Goal: Information Seeking & Learning: Learn about a topic

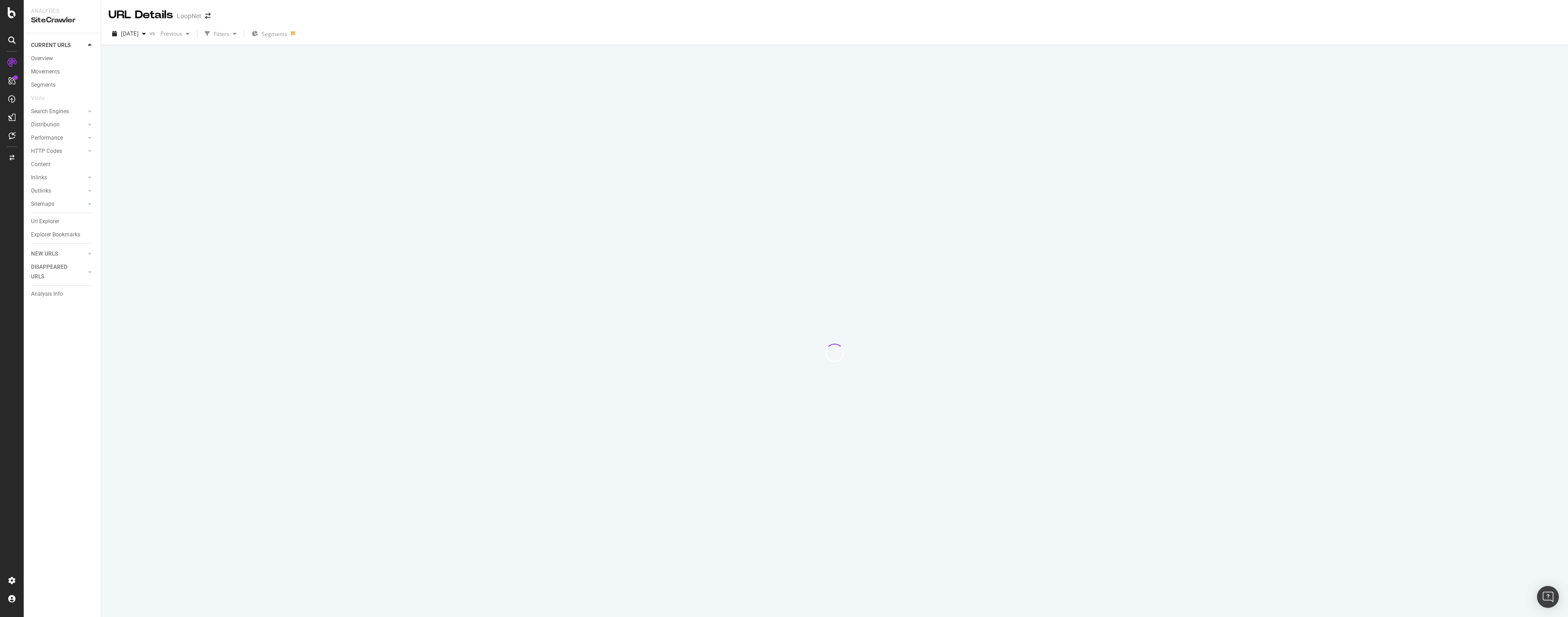
click at [200, 14] on div "URL Details LoopNet" at bounding box center [164, 15] width 111 height 16
click at [201, 14] on span at bounding box center [208, 16] width 13 height 6
click at [203, 16] on span at bounding box center [208, 16] width 13 height 6
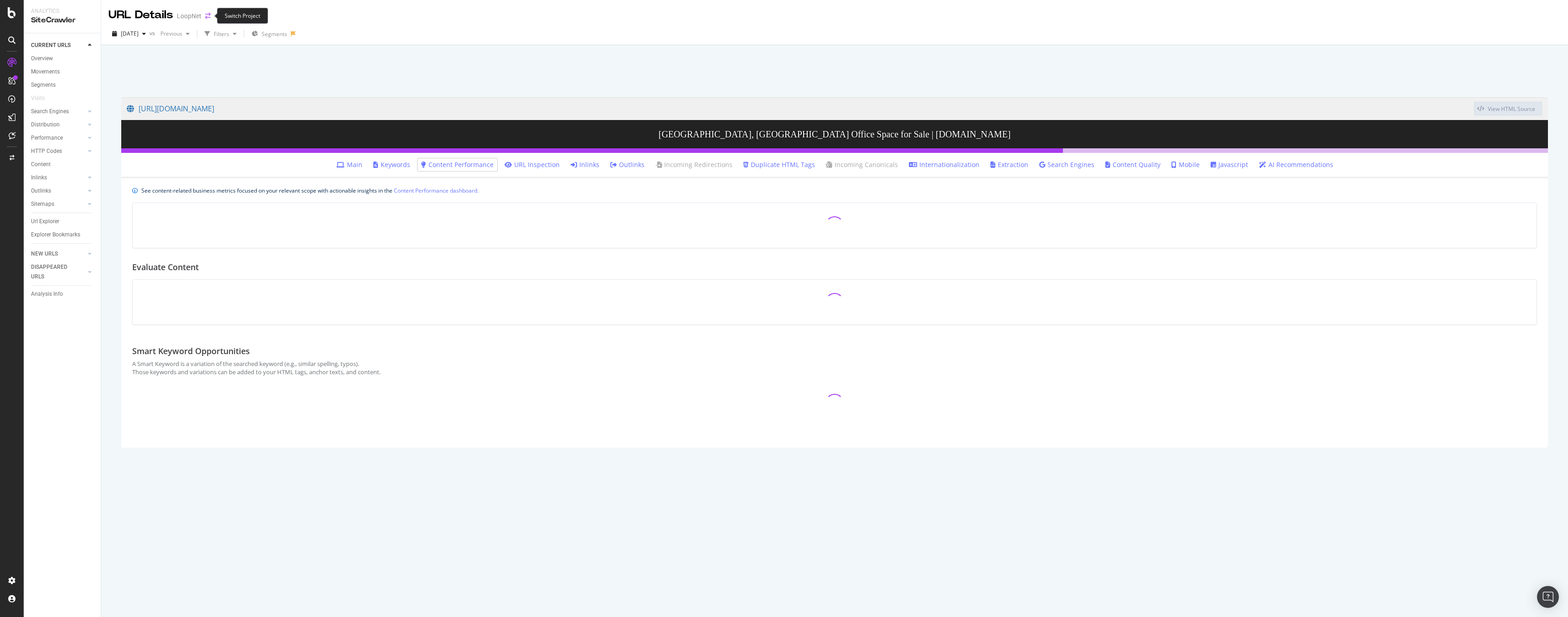
click at [205, 16] on icon "arrow-right-arrow-left" at bounding box center [208, 16] width 6 height 6
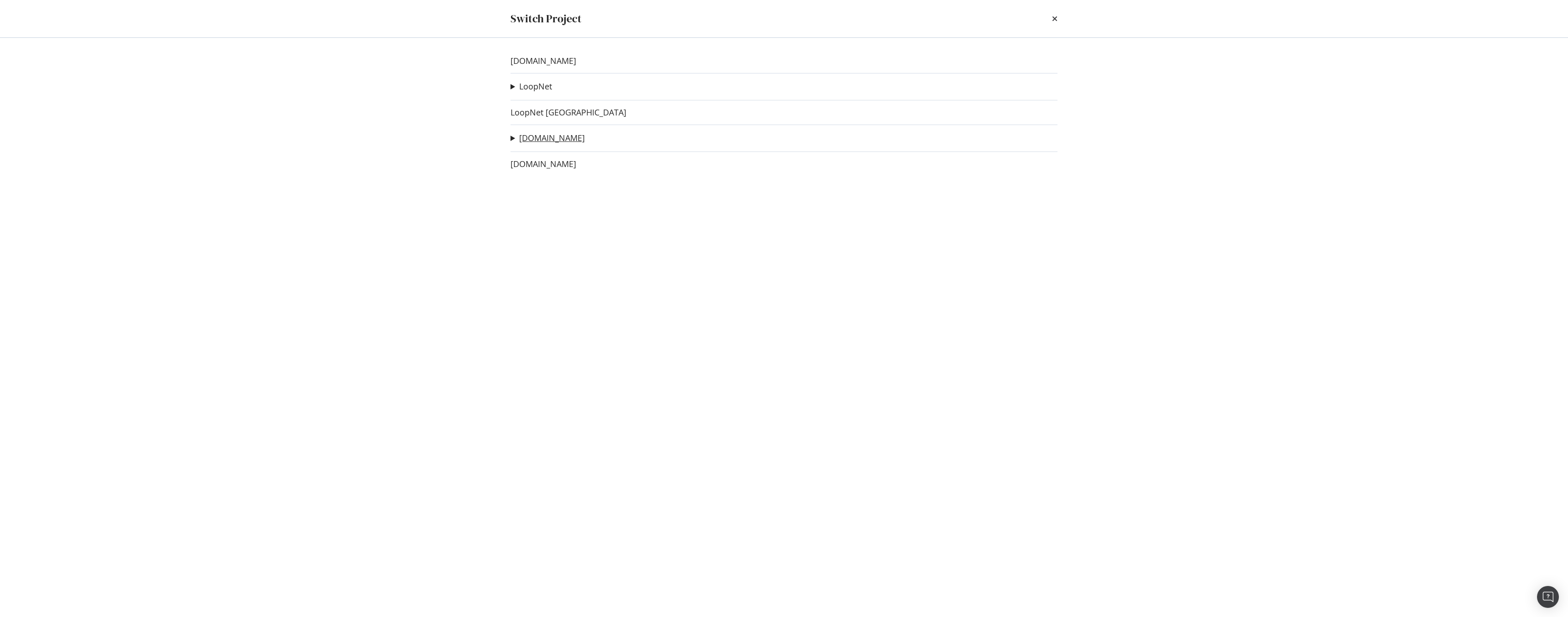
click at [551, 136] on link "[DOMAIN_NAME]" at bounding box center [552, 137] width 66 height 9
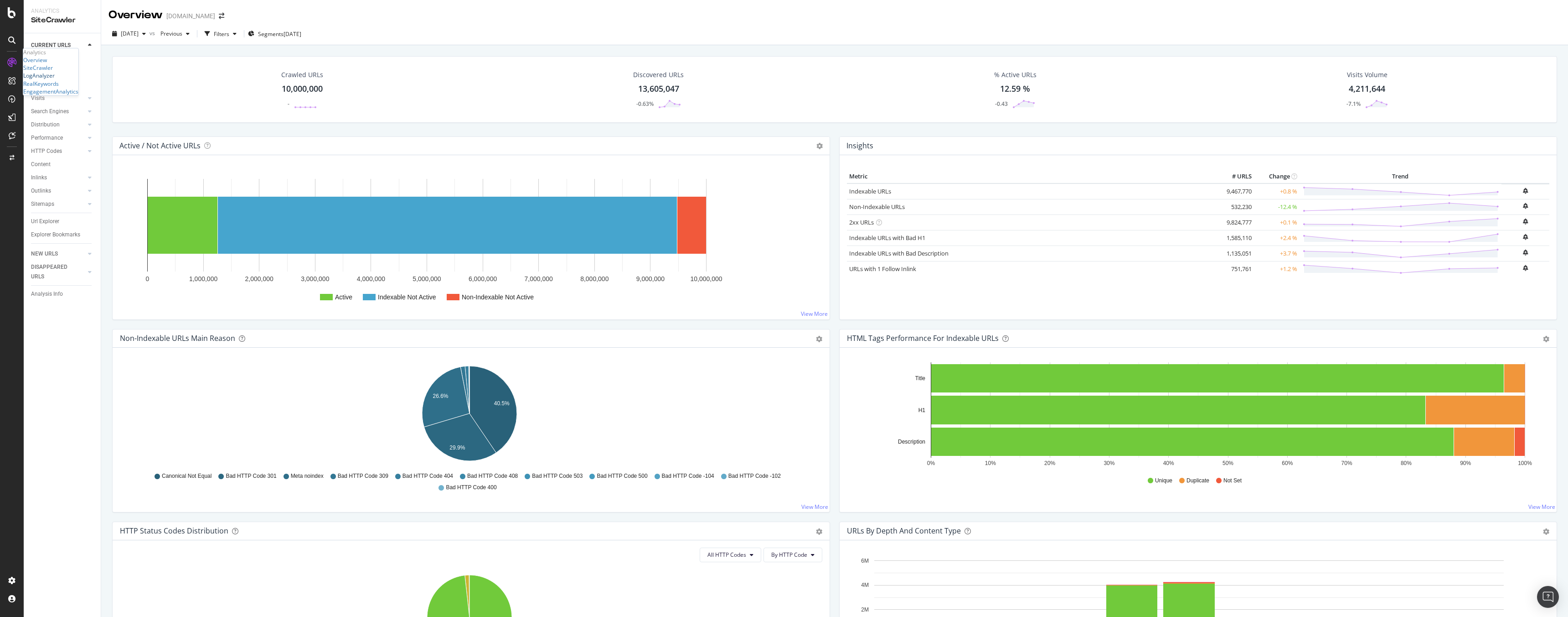
click at [51, 80] on div "LogAnalyzer" at bounding box center [39, 75] width 32 height 7
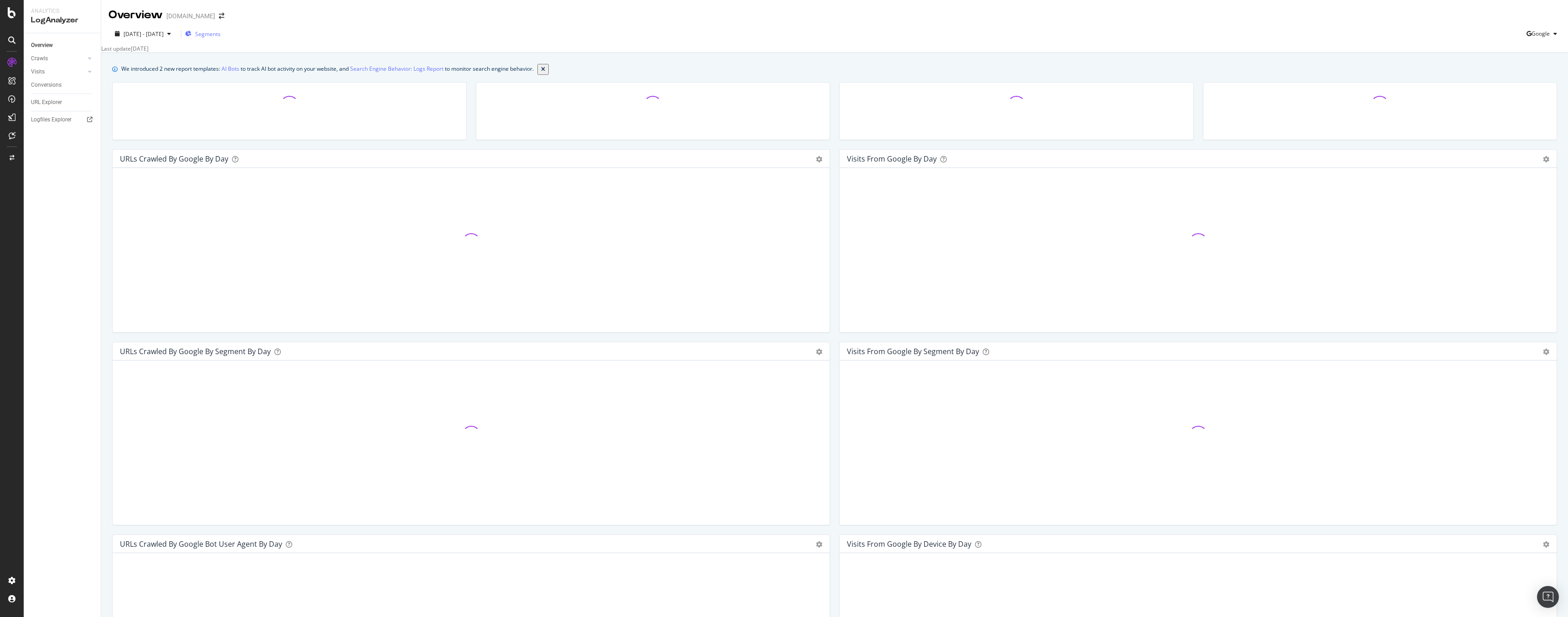
click at [221, 37] on div "Segments" at bounding box center [203, 34] width 35 height 14
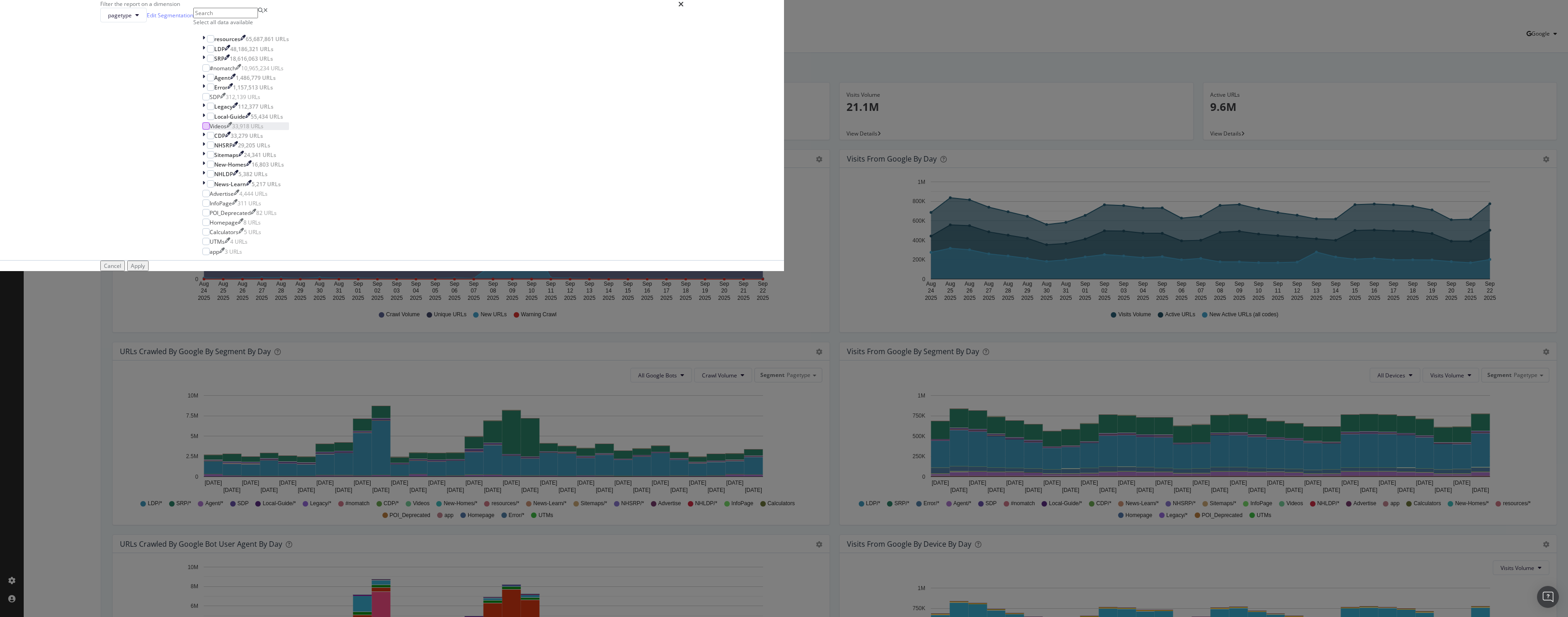
click at [209, 129] on div "modal" at bounding box center [206, 126] width 7 height 7
click at [226, 130] on div "Videos" at bounding box center [218, 126] width 17 height 7
click at [145, 269] on div "Apply" at bounding box center [137, 266] width 14 height 7
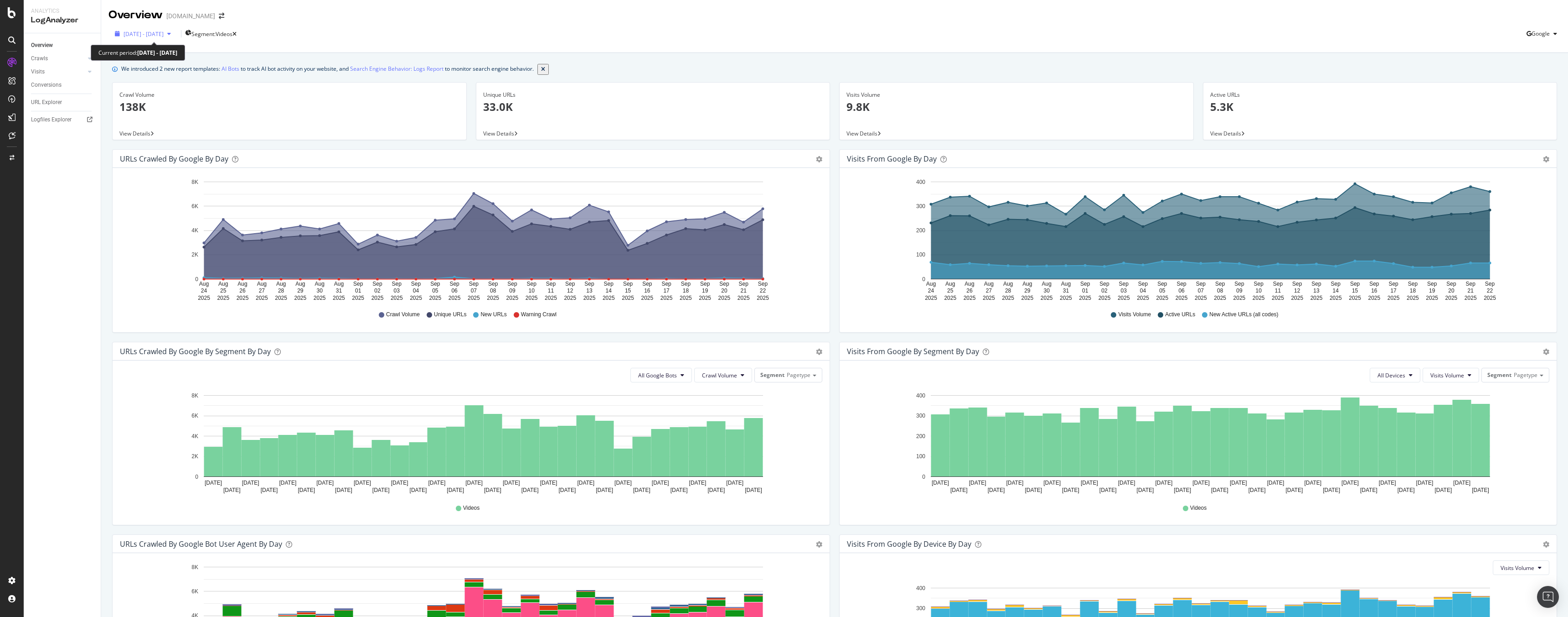
click at [163, 32] on span "[DATE] - [DATE]" at bounding box center [144, 34] width 40 height 7
click at [135, 63] on div "Last 7 Days" at bounding box center [128, 71] width 14 height 23
type input "[DATE]"
click at [219, 153] on div "Apply" at bounding box center [212, 149] width 14 height 7
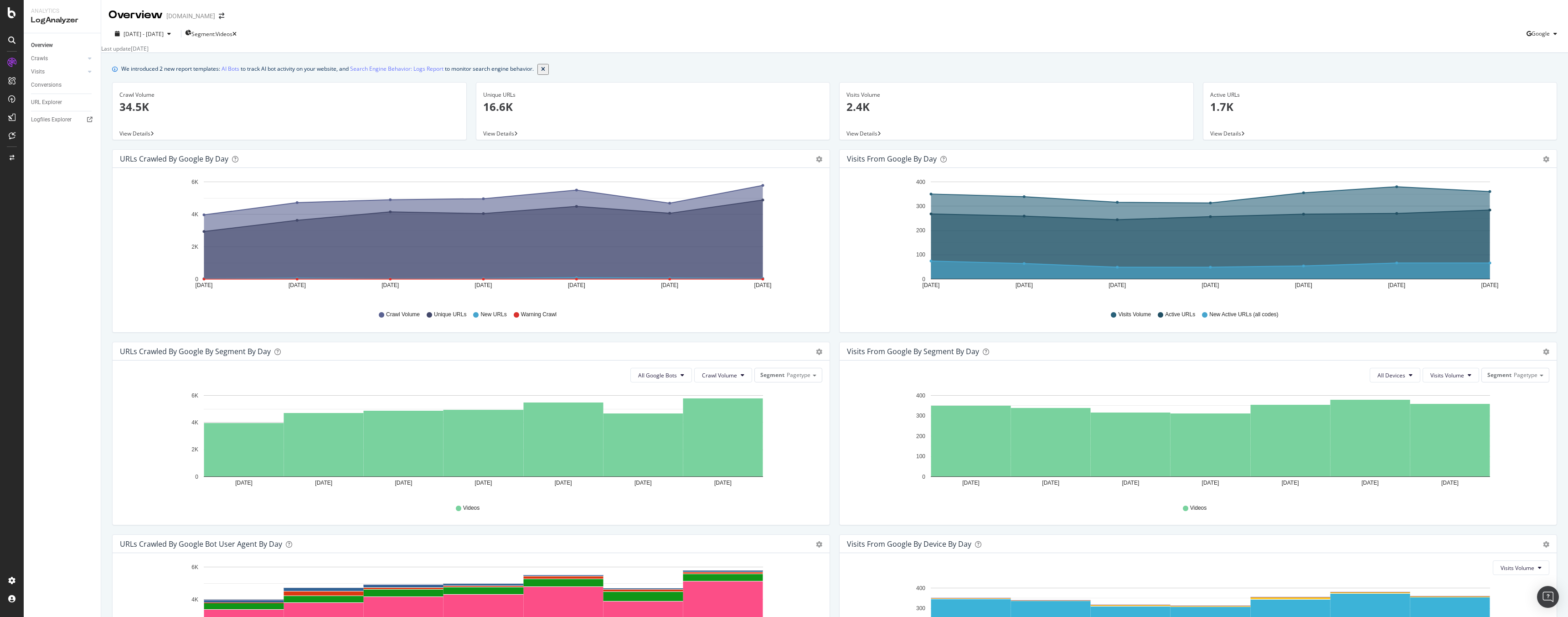
click at [497, 137] on span "View Details" at bounding box center [498, 133] width 31 height 7
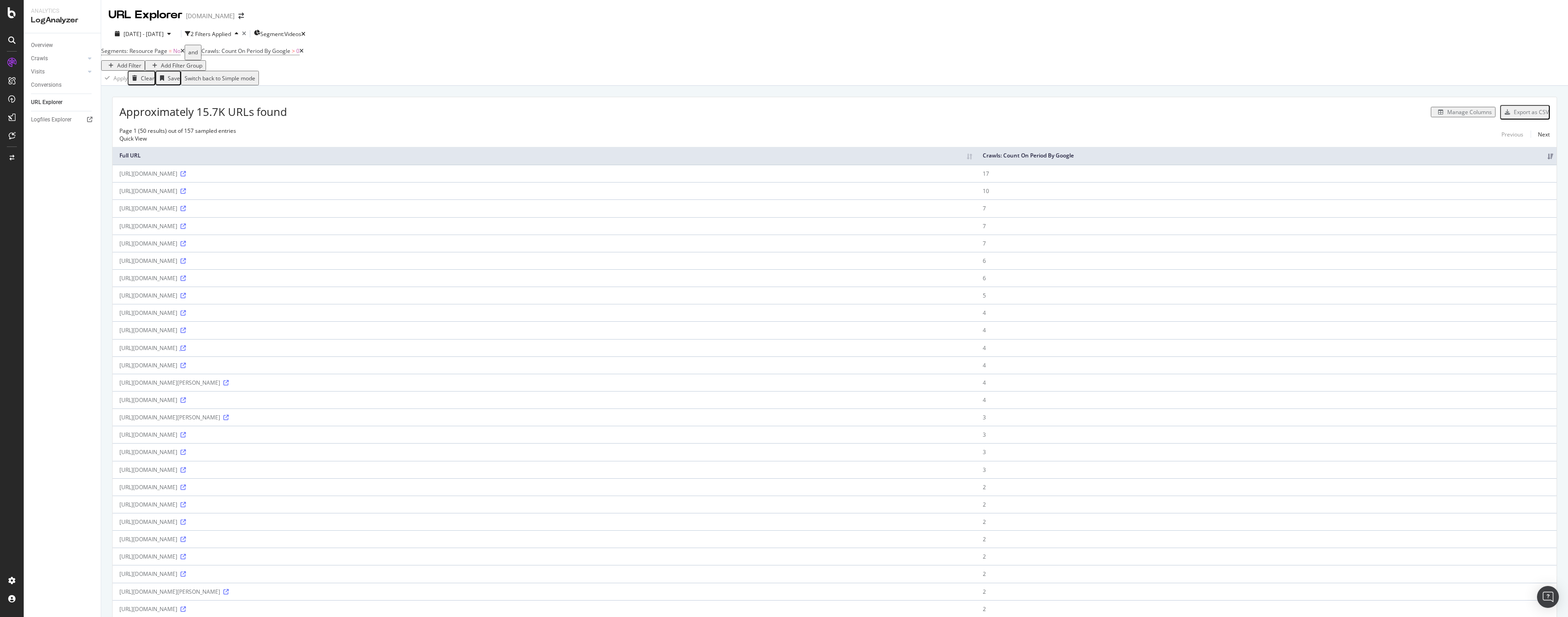
click at [186, 346] on icon at bounding box center [183, 348] width 6 height 6
click at [186, 435] on icon at bounding box center [183, 435] width 6 height 6
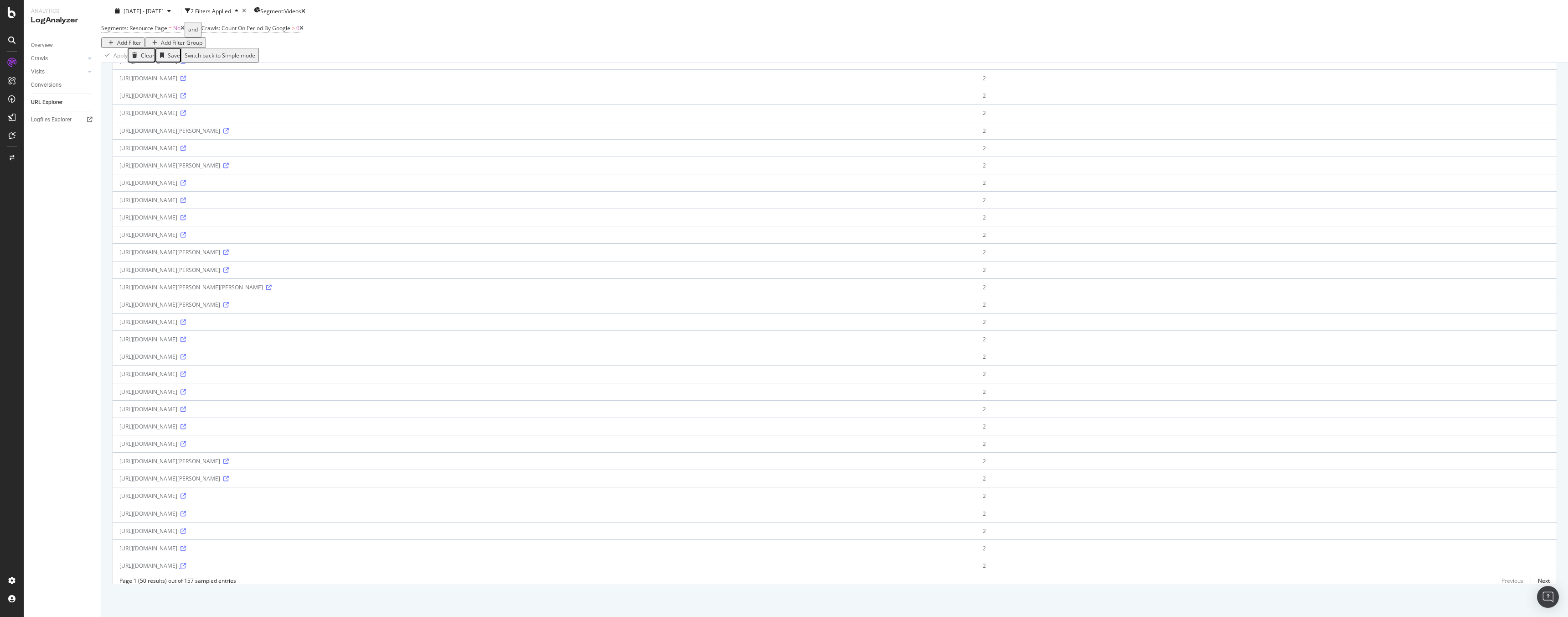
click at [186, 563] on icon at bounding box center [183, 565] width 6 height 6
click at [186, 528] on icon at bounding box center [183, 531] width 6 height 6
click at [186, 511] on icon at bounding box center [183, 513] width 6 height 6
click at [186, 563] on icon at bounding box center [183, 565] width 6 height 6
click at [186, 232] on icon at bounding box center [183, 234] width 6 height 6
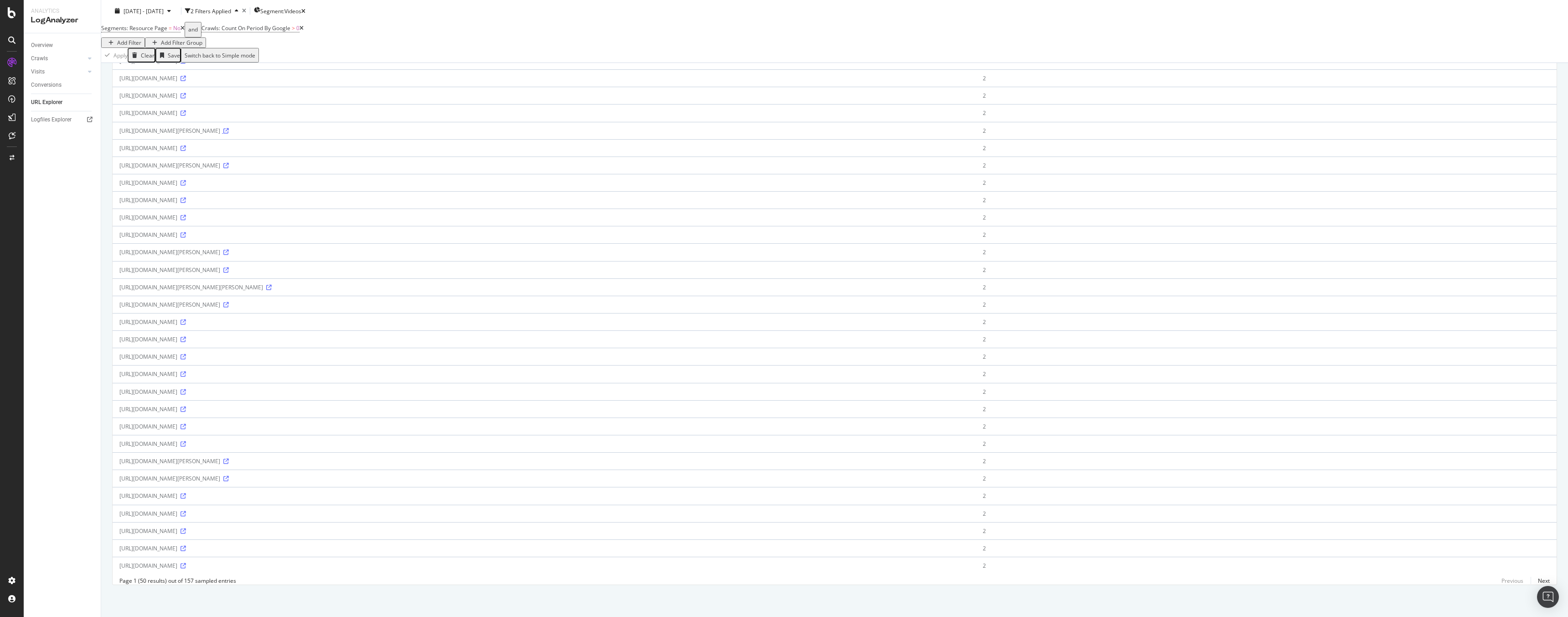
click at [229, 128] on icon at bounding box center [226, 131] width 6 height 6
